Goal: Information Seeking & Learning: Check status

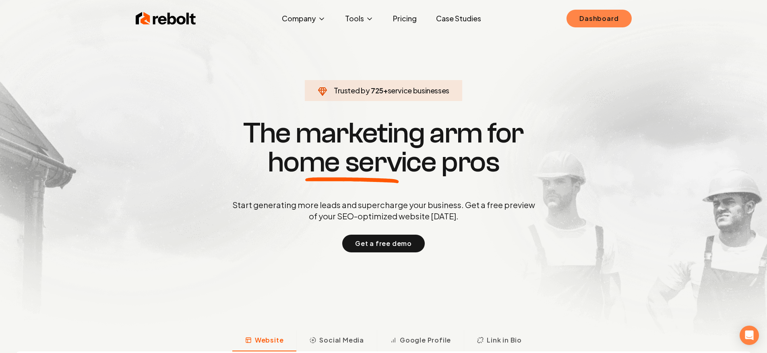
click at [597, 14] on link "Dashboard" at bounding box center [598, 19] width 65 height 18
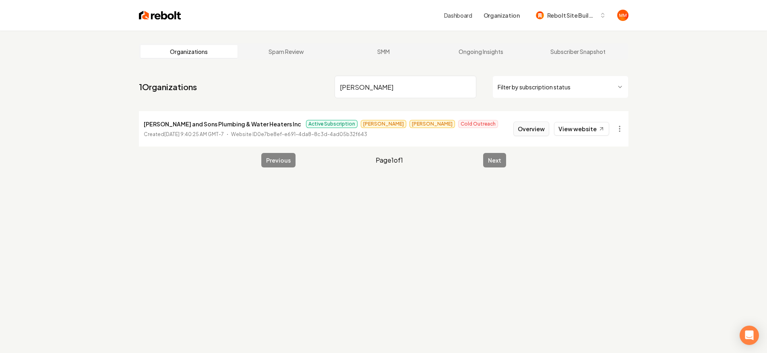
type input "[PERSON_NAME]"
click at [534, 132] on button "Overview" at bounding box center [531, 129] width 36 height 14
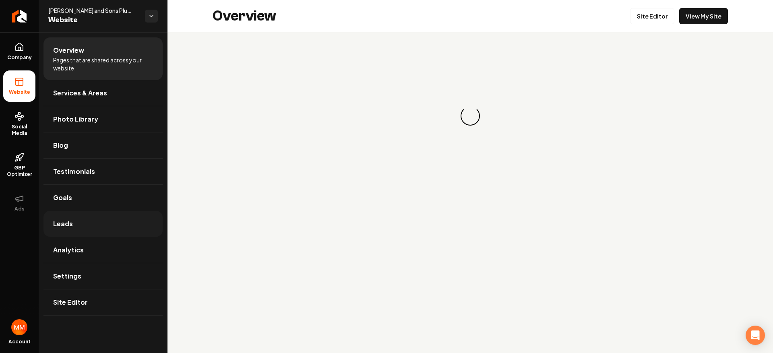
click at [104, 216] on link "Leads" at bounding box center [102, 224] width 119 height 26
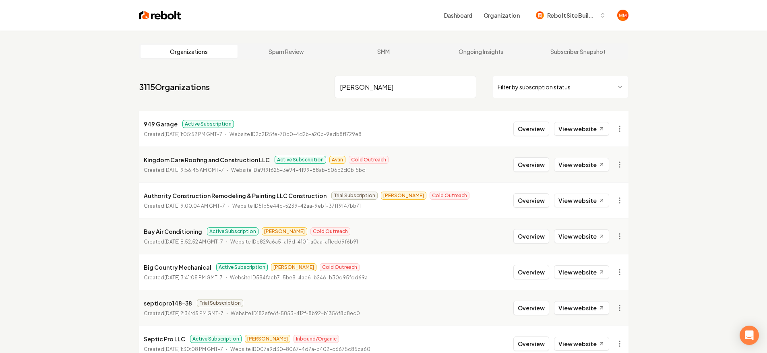
drag, startPoint x: 400, startPoint y: 82, endPoint x: 300, endPoint y: 79, distance: 99.5
click at [298, 81] on nav "3115 Organizations [PERSON_NAME] Filter by subscription status" at bounding box center [384, 89] width 490 height 35
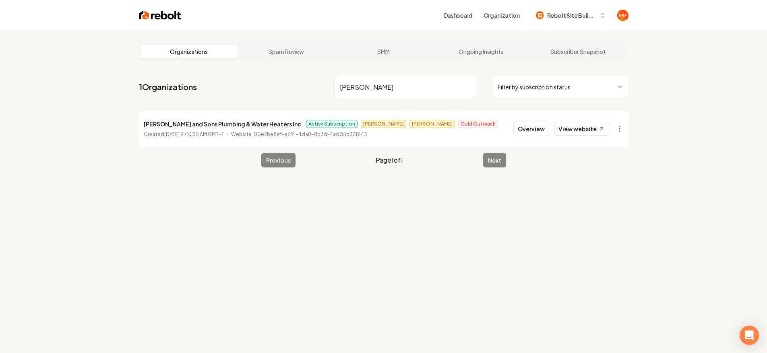
click at [385, 87] on input "[PERSON_NAME]" at bounding box center [406, 87] width 142 height 23
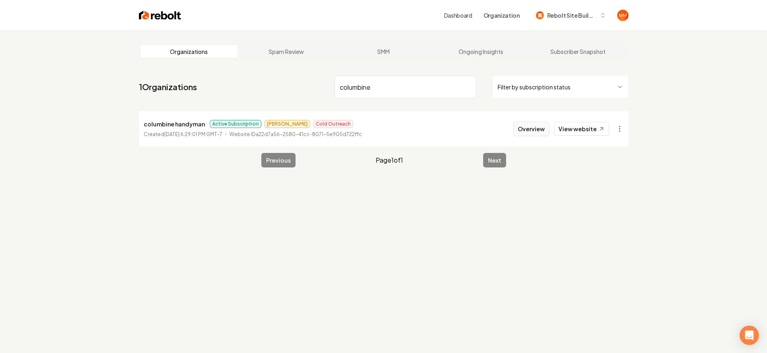
type input "columbine"
click at [523, 131] on button "Overview" at bounding box center [531, 129] width 36 height 14
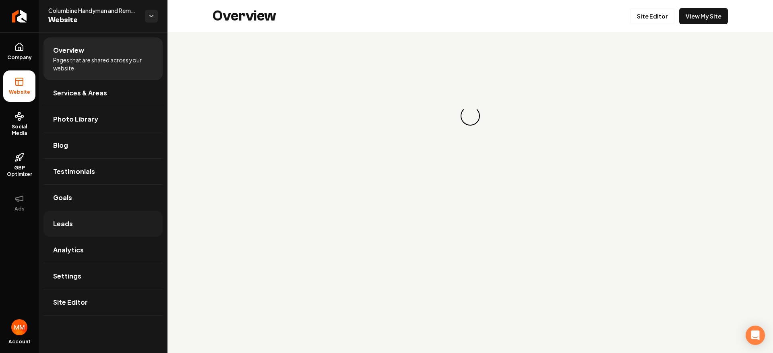
click at [101, 228] on link "Leads" at bounding box center [102, 224] width 119 height 26
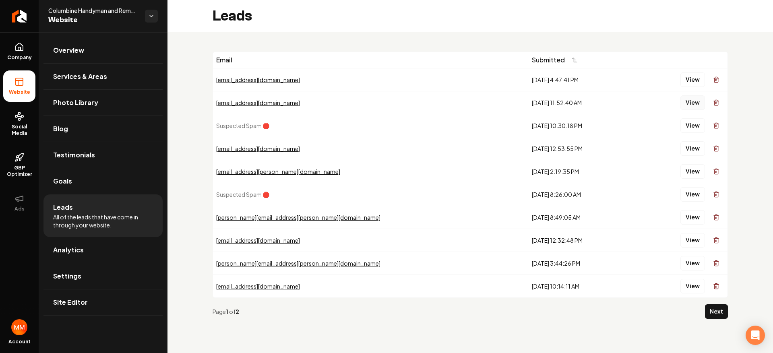
click at [687, 105] on button "View" at bounding box center [692, 102] width 25 height 14
click at [687, 79] on button "View" at bounding box center [692, 79] width 25 height 14
click at [713, 319] on div "Page 1 of 2 Next" at bounding box center [470, 311] width 515 height 27
click at [713, 315] on button "Next" at bounding box center [716, 311] width 23 height 14
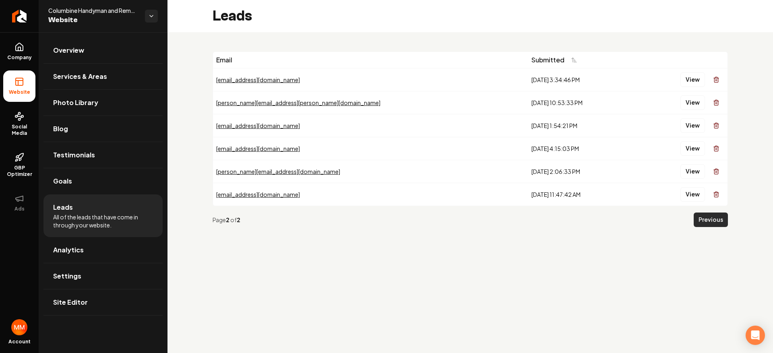
click at [717, 213] on button "Previous" at bounding box center [711, 220] width 34 height 14
